Goal: Task Accomplishment & Management: Use online tool/utility

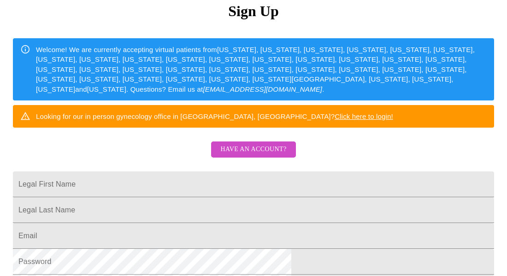
scroll to position [107, 0]
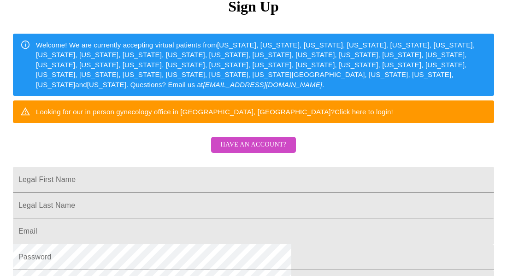
click at [248, 151] on span "Have an account?" at bounding box center [253, 145] width 66 height 12
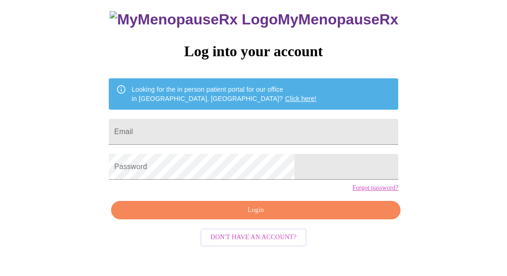
scroll to position [54, 0]
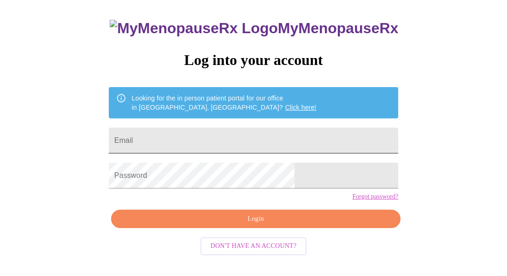
click at [226, 141] on input "Email" at bounding box center [254, 141] width 290 height 26
type input "missusginabrooks@gmail.com"
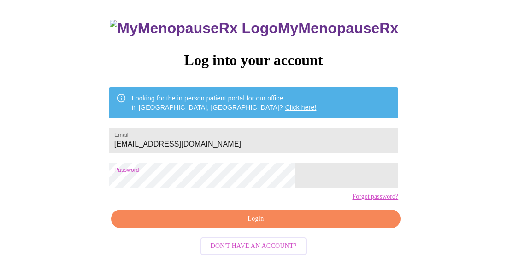
click at [251, 163] on form "Password" at bounding box center [254, 175] width 290 height 35
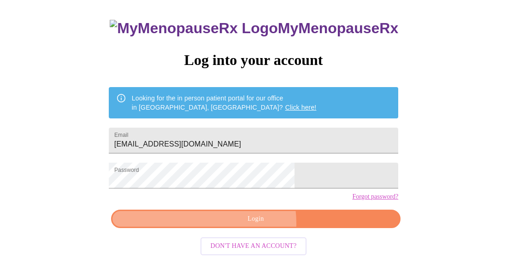
click at [236, 225] on span "Login" at bounding box center [256, 219] width 268 height 12
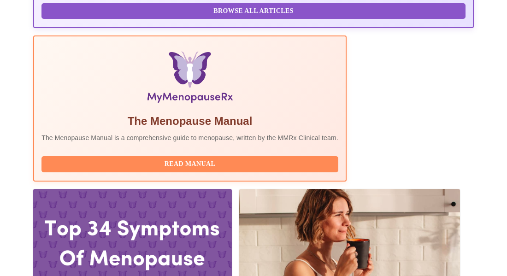
scroll to position [272, 0]
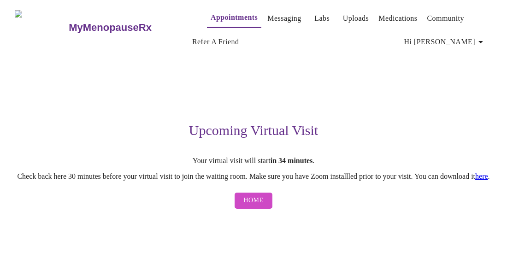
click at [256, 207] on span "Home" at bounding box center [254, 201] width 20 height 12
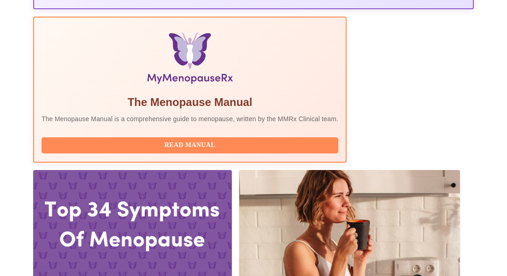
scroll to position [292, 0]
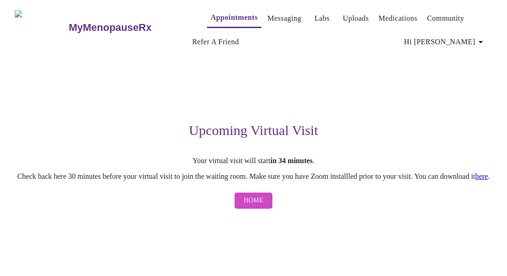
click at [475, 180] on link "here" at bounding box center [481, 176] width 13 height 8
click at [253, 207] on span "Home" at bounding box center [254, 201] width 20 height 12
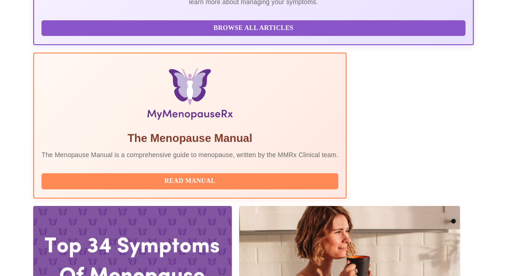
scroll to position [255, 0]
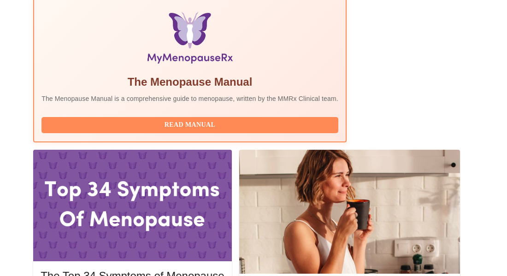
scroll to position [310, 0]
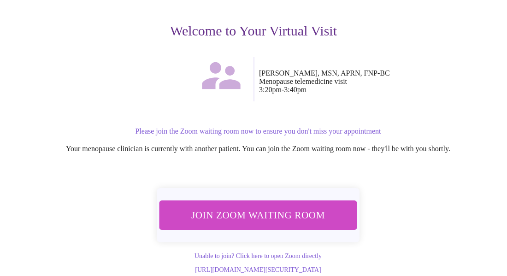
scroll to position [109, 0]
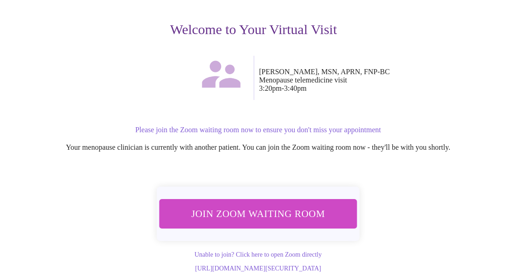
click at [298, 206] on span "Join Zoom Waiting Room" at bounding box center [258, 214] width 174 height 17
